Goal: Information Seeking & Learning: Understand process/instructions

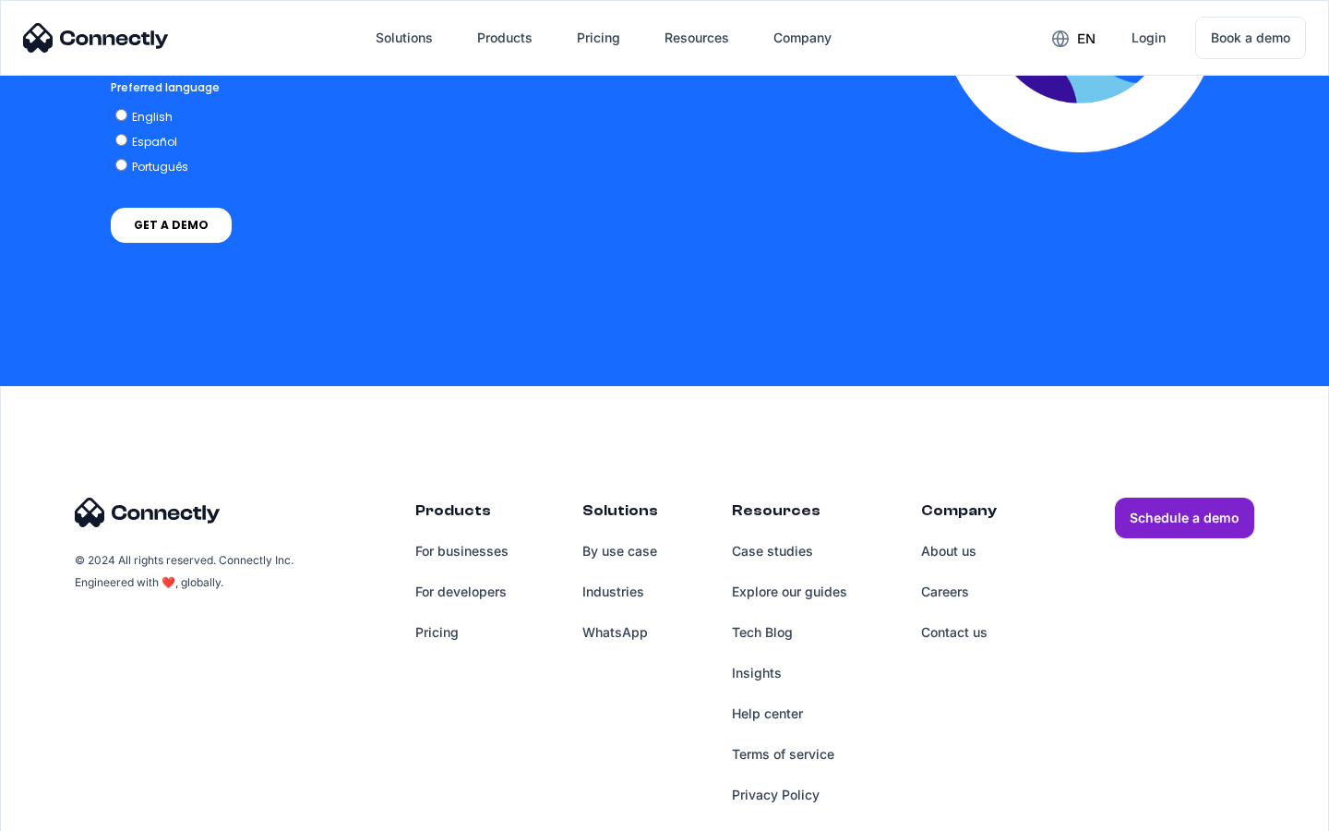
scroll to position [4073, 0]
